Goal: Task Accomplishment & Management: Use online tool/utility

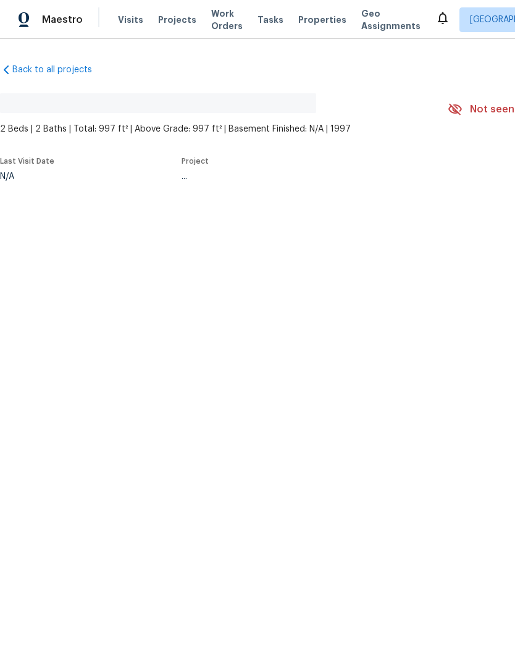
click at [167, 24] on span "Projects" at bounding box center [177, 20] width 38 height 12
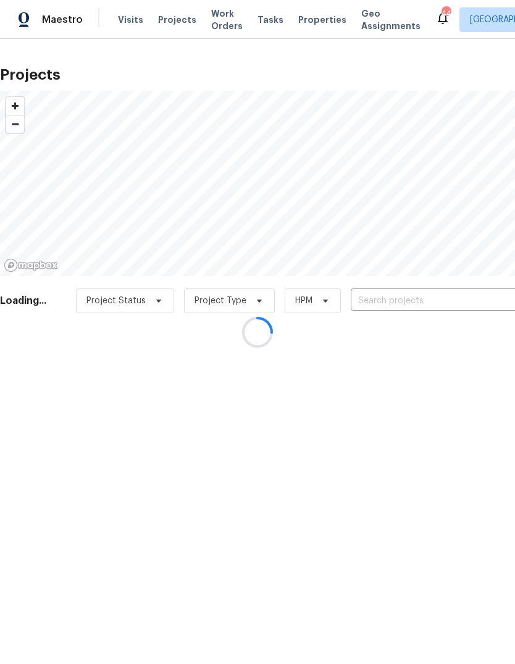
click at [393, 300] on div at bounding box center [257, 332] width 515 height 664
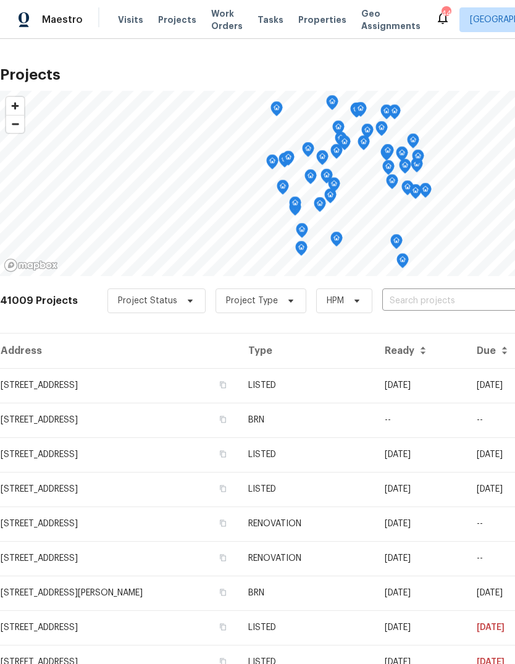
click at [413, 300] on input "text" at bounding box center [452, 301] width 141 height 19
click at [437, 302] on input "9021 min" at bounding box center [452, 301] width 141 height 19
type input "9021 mon"
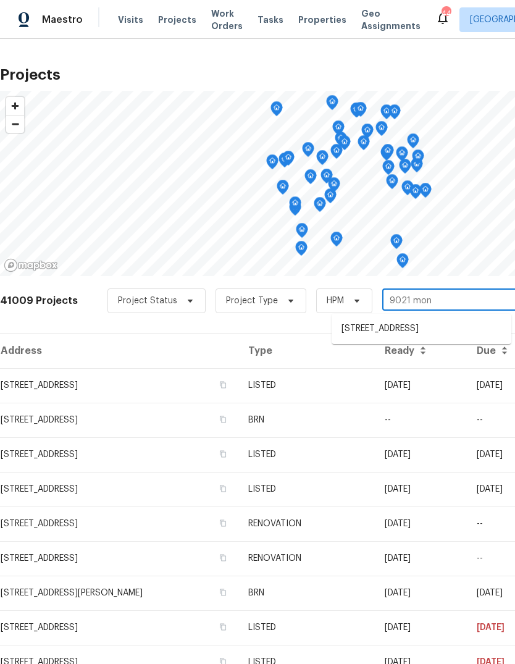
click at [416, 333] on li "[STREET_ADDRESS]" at bounding box center [422, 329] width 180 height 20
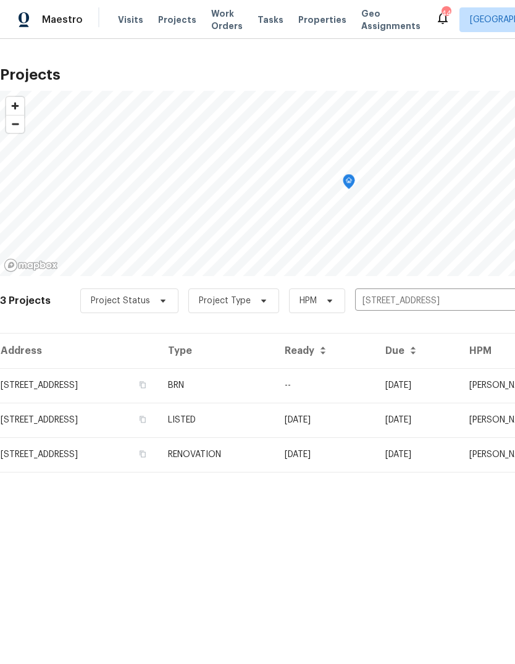
click at [275, 382] on td "BRN" at bounding box center [216, 385] width 117 height 35
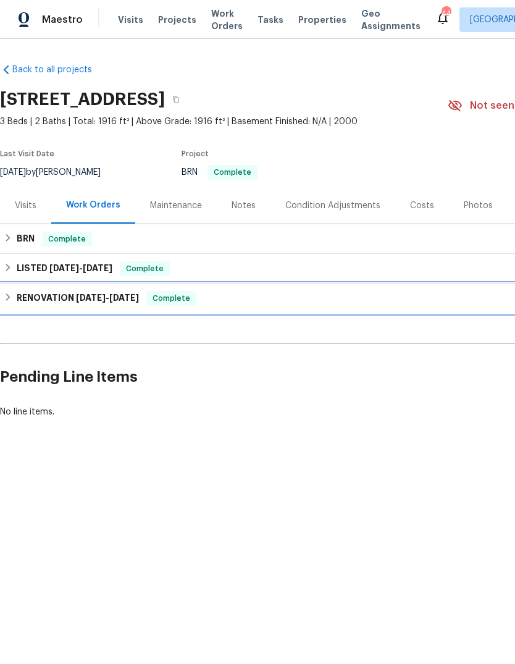
click at [21, 298] on h6 "RENOVATION [DATE] - [DATE]" at bounding box center [78, 298] width 122 height 15
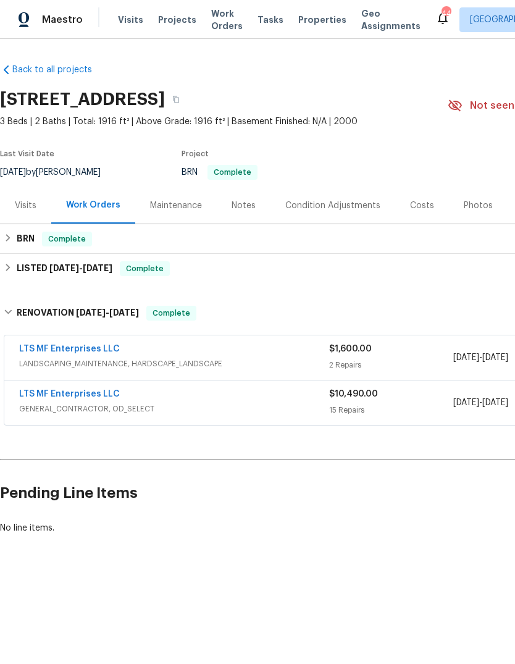
click at [72, 395] on link "LTS MF Enterprises LLC" at bounding box center [69, 394] width 101 height 9
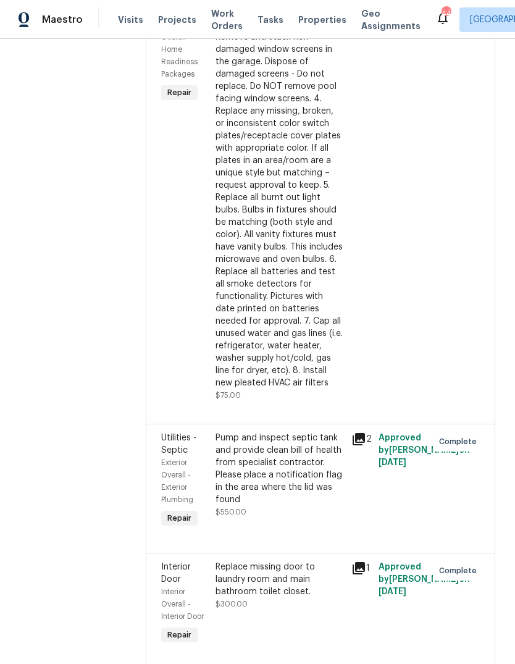
scroll to position [2487, 0]
click at [353, 432] on icon at bounding box center [359, 438] width 12 height 12
click at [232, 431] on div "Pump and inspect septic tank and provide clean bill of health from specialist c…" at bounding box center [280, 468] width 128 height 74
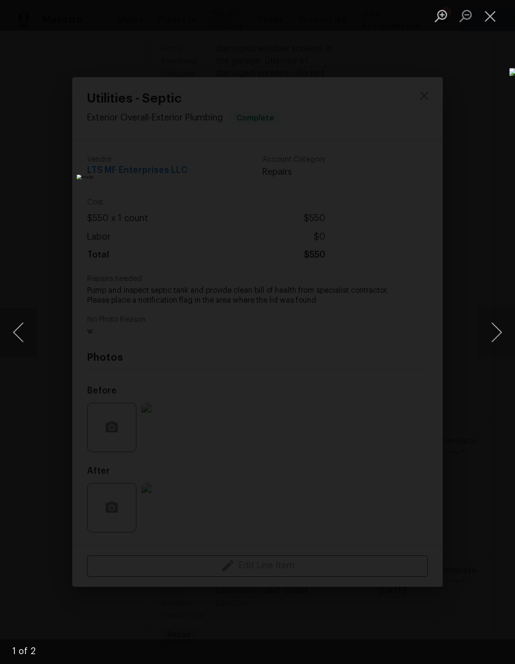
click at [501, 330] on button "Next image" at bounding box center [496, 332] width 37 height 49
click at [498, 332] on button "Next image" at bounding box center [496, 332] width 37 height 49
click at [493, 14] on button "Close lightbox" at bounding box center [490, 16] width 25 height 22
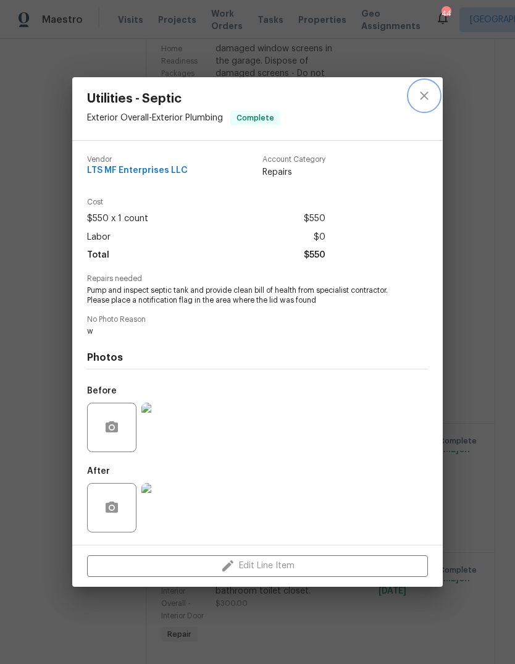
click at [427, 95] on icon "close" at bounding box center [424, 95] width 15 height 15
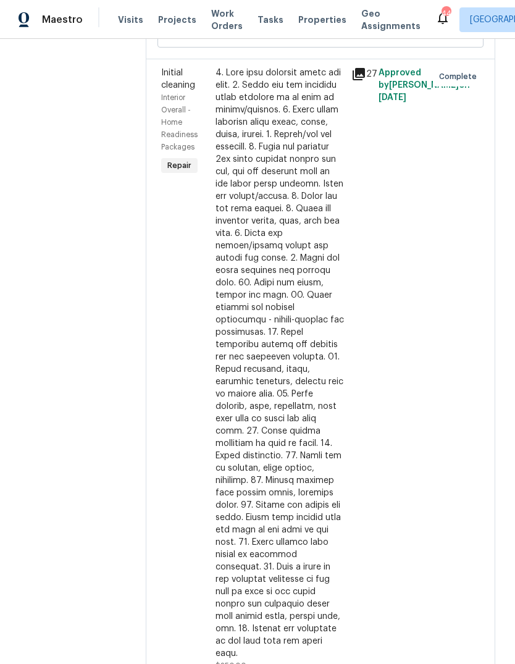
scroll to position [1574, 0]
